Goal: Information Seeking & Learning: Learn about a topic

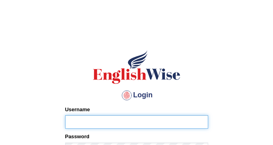
scroll to position [79, 0]
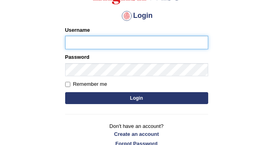
type input "DishaEw"
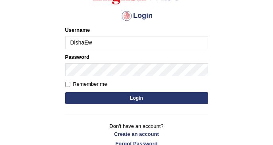
click at [129, 98] on button "Login" at bounding box center [136, 98] width 143 height 12
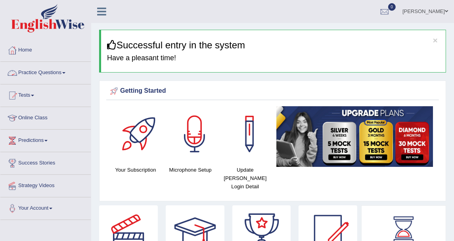
click at [50, 76] on link "Practice Questions" at bounding box center [45, 72] width 90 height 20
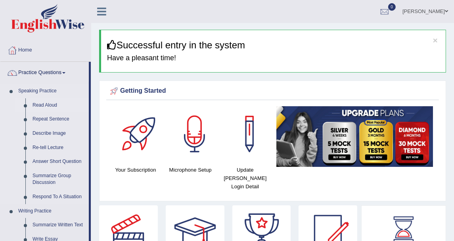
click at [46, 105] on link "Read Aloud" at bounding box center [59, 105] width 60 height 14
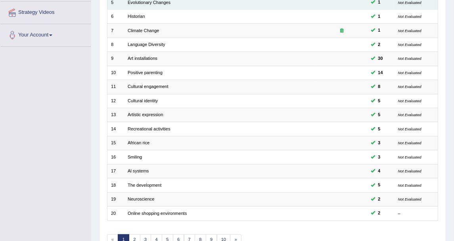
scroll to position [176, 0]
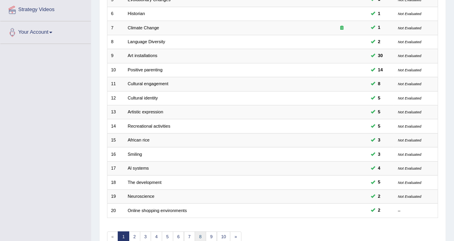
click at [200, 233] on link "8" at bounding box center [201, 237] width 12 height 11
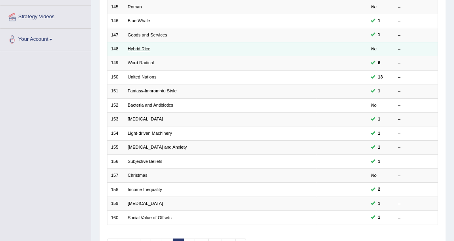
click at [141, 48] on link "Hybrid Rice" at bounding box center [139, 48] width 23 height 5
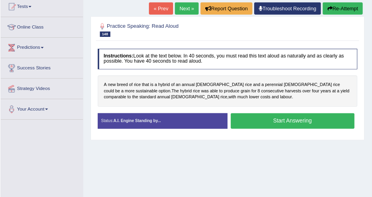
scroll to position [88, 0]
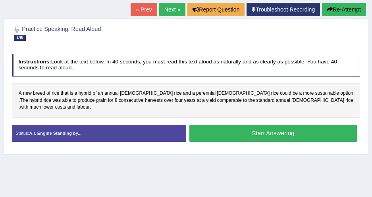
drag, startPoint x: 431, startPoint y: 0, endPoint x: 169, endPoint y: 81, distance: 274.0
click at [169, 81] on div "Instructions: Look at the text below. In 40 seconds, you must read this text al…" at bounding box center [186, 100] width 352 height 100
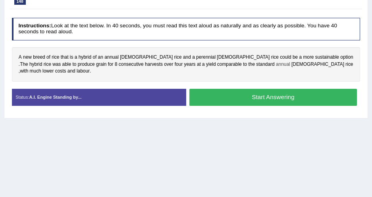
scroll to position [160, 0]
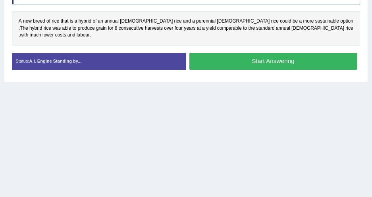
click at [231, 59] on button "Start Answering" at bounding box center [272, 61] width 167 height 17
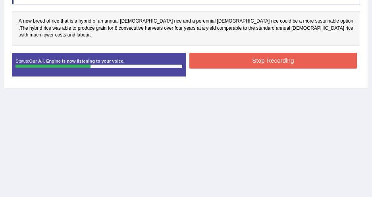
click at [247, 53] on button "Stop Recording" at bounding box center [272, 60] width 167 height 15
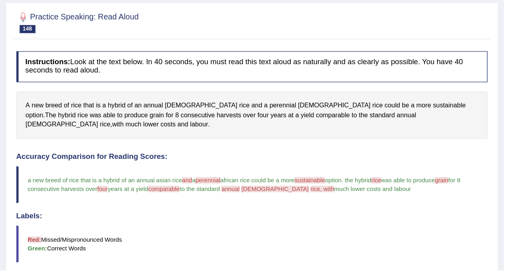
scroll to position [0, 0]
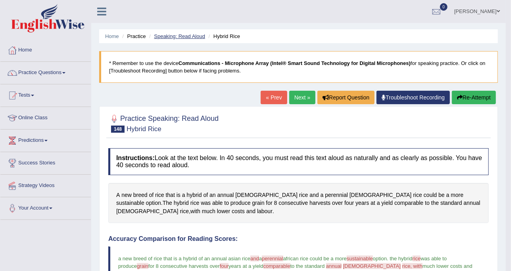
drag, startPoint x: 364, startPoint y: 0, endPoint x: 165, endPoint y: 35, distance: 201.5
click at [165, 35] on link "Speaking: Read Aloud" at bounding box center [179, 36] width 51 height 6
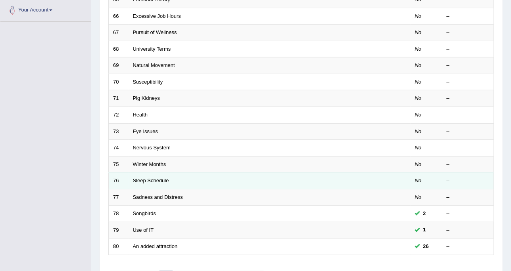
scroll to position [248, 0]
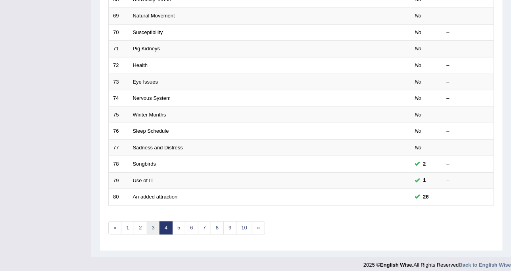
click at [154, 223] on link "3" at bounding box center [153, 228] width 13 height 13
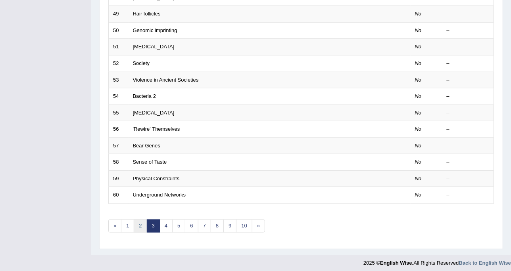
click at [136, 224] on link "2" at bounding box center [140, 226] width 13 height 13
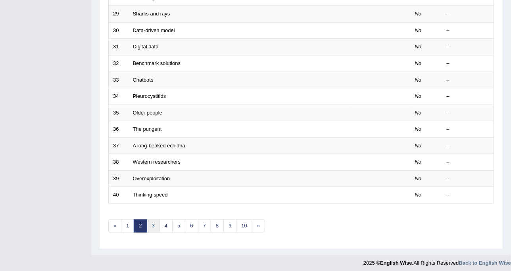
click at [152, 221] on link "3" at bounding box center [153, 226] width 13 height 13
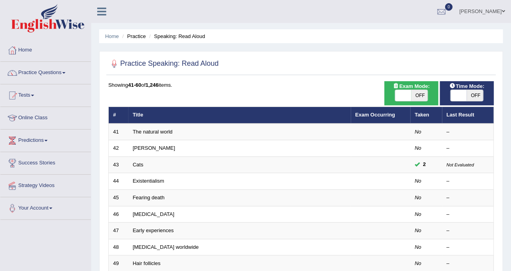
click at [418, 97] on span "OFF" at bounding box center [419, 95] width 17 height 11
checkbox input "true"
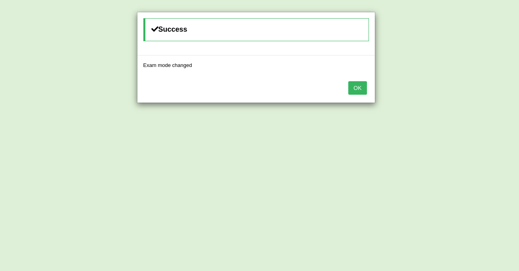
click at [356, 88] on button "OK" at bounding box center [357, 87] width 18 height 13
click at [362, 86] on button "OK" at bounding box center [357, 87] width 18 height 13
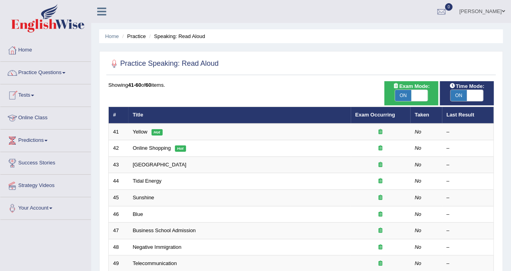
click at [164, 34] on li "Speaking: Read Aloud" at bounding box center [176, 37] width 58 height 8
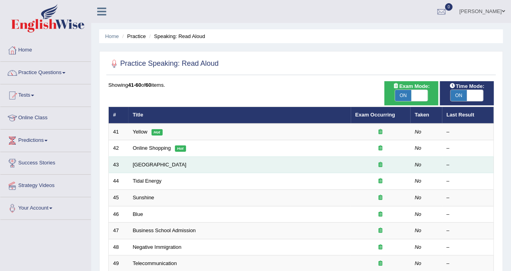
click at [147, 159] on td "Summerhill School" at bounding box center [240, 165] width 223 height 17
click at [154, 164] on link "Summerhill School" at bounding box center [160, 165] width 54 height 6
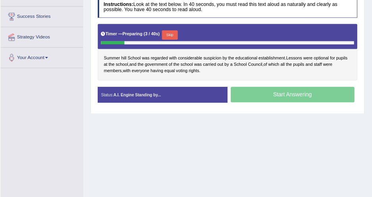
scroll to position [145, 0]
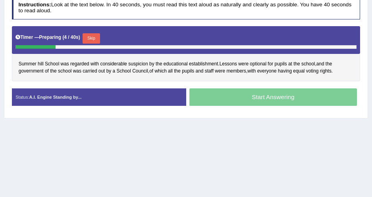
drag, startPoint x: 514, startPoint y: 0, endPoint x: 92, endPoint y: 37, distance: 423.8
click at [92, 37] on button "Skip" at bounding box center [91, 38] width 17 height 10
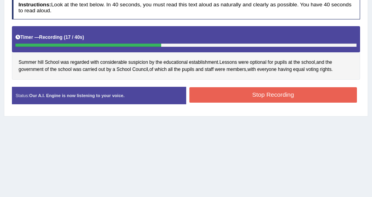
click at [214, 92] on button "Stop Recording" at bounding box center [272, 94] width 167 height 15
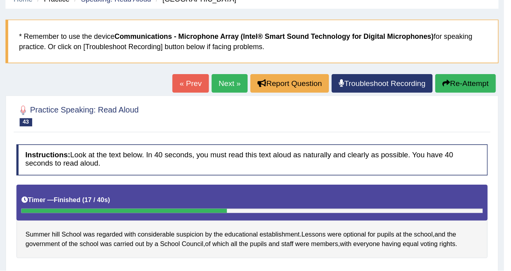
scroll to position [0, 0]
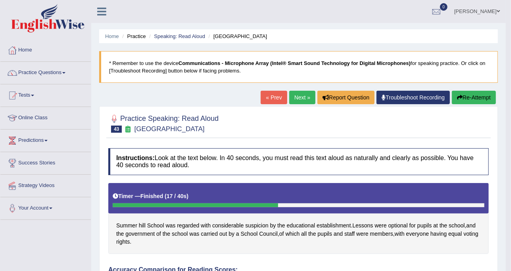
drag, startPoint x: 345, startPoint y: 0, endPoint x: 55, endPoint y: 77, distance: 300.2
click at [54, 65] on link "Practice Questions" at bounding box center [45, 72] width 90 height 20
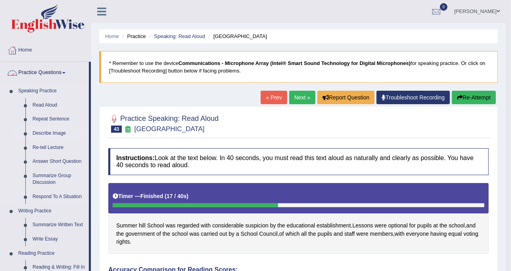
click at [46, 133] on link "Describe Image" at bounding box center [59, 134] width 60 height 14
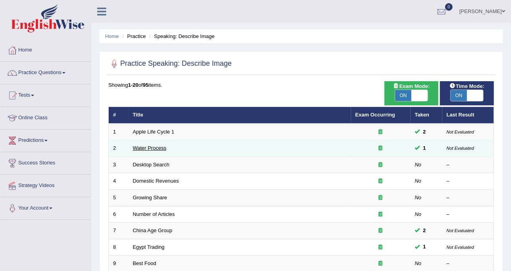
click at [158, 146] on link "Water Process" at bounding box center [150, 148] width 34 height 6
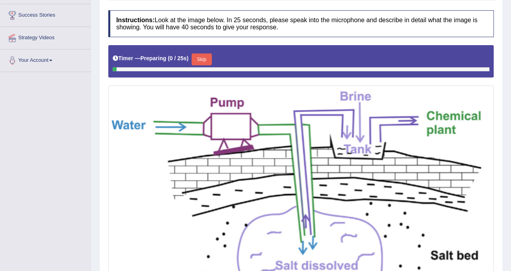
scroll to position [198, 0]
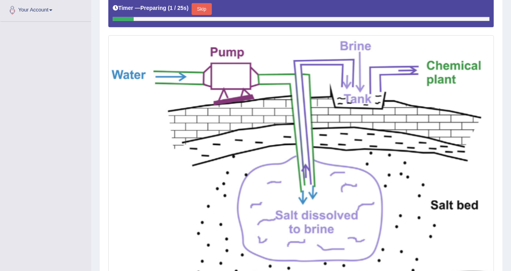
click at [197, 6] on button "Skip" at bounding box center [202, 9] width 20 height 12
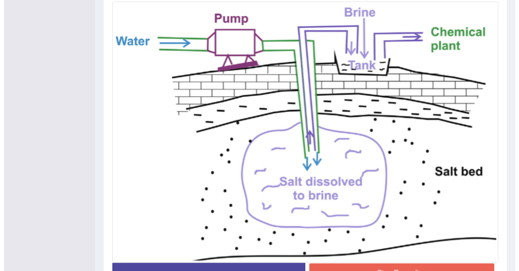
scroll to position [275, 0]
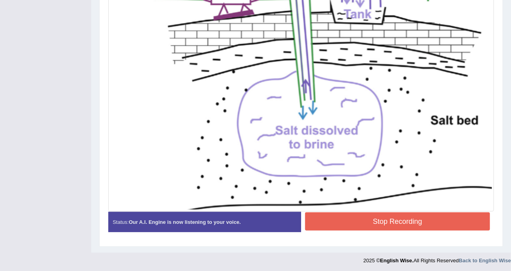
click at [378, 214] on button "Stop Recording" at bounding box center [397, 222] width 185 height 18
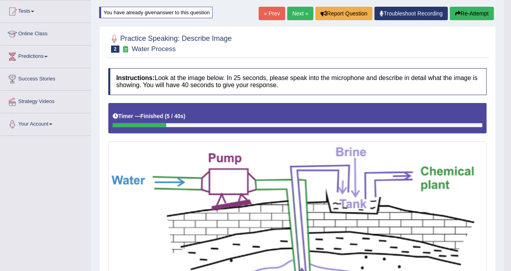
scroll to position [0, 0]
